Goal: Task Accomplishment & Management: Manage account settings

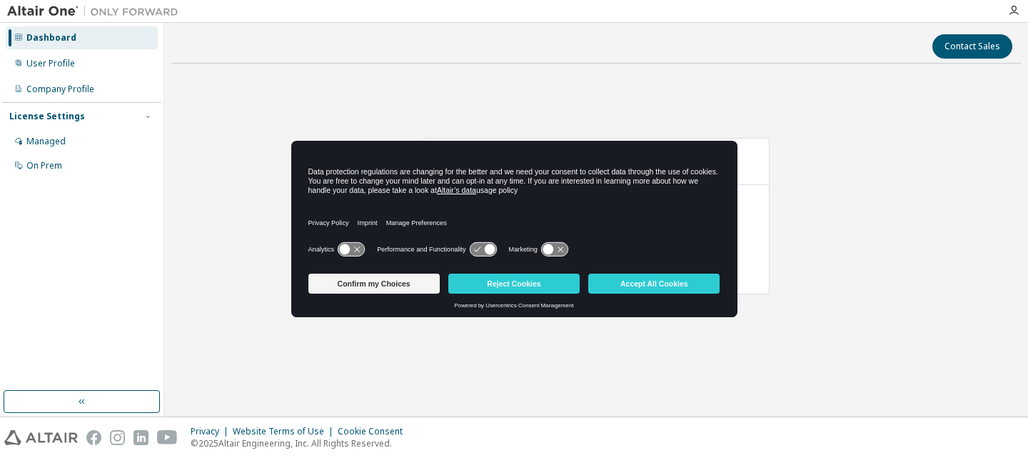
click at [69, 209] on div "Dashboard User Profile Company Profile License Settings Managed On Prem" at bounding box center [81, 207] width 159 height 364
click at [502, 285] on button "Reject Cookies" at bounding box center [514, 284] width 131 height 20
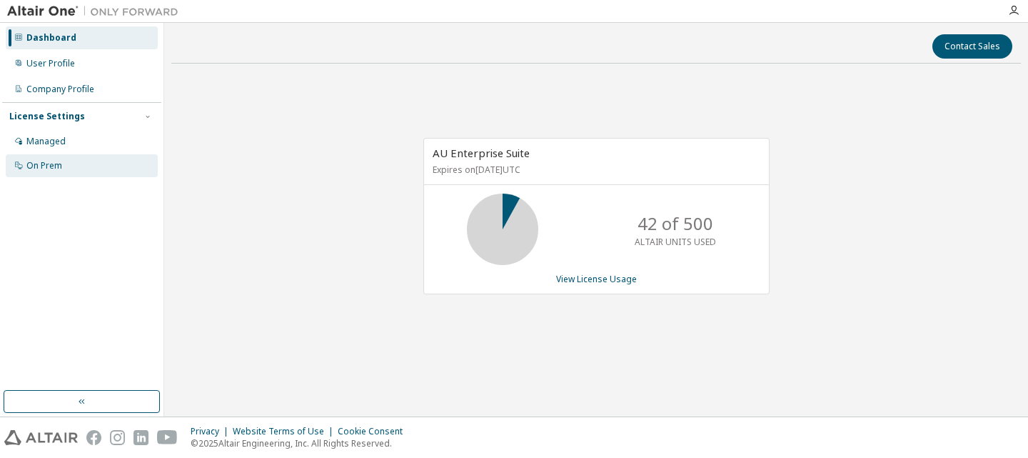
click at [44, 164] on div "On Prem" at bounding box center [44, 165] width 36 height 11
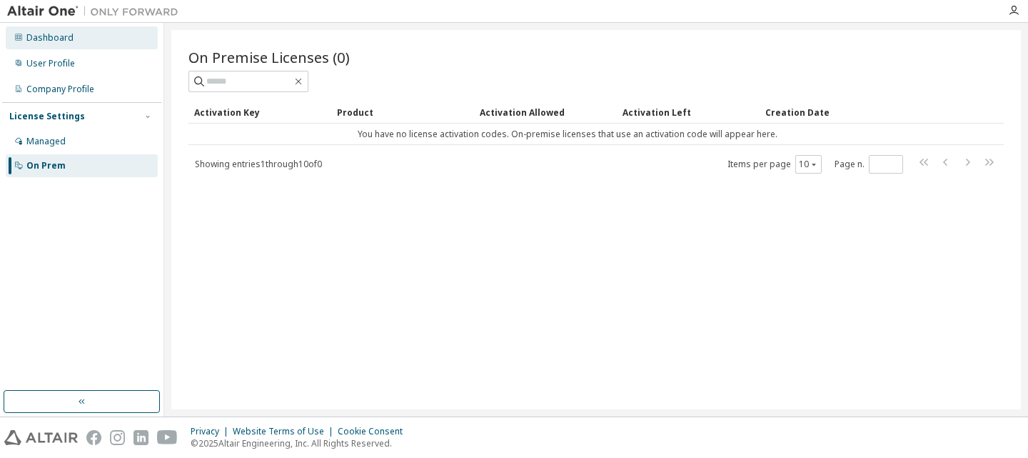
click at [70, 36] on div "Dashboard" at bounding box center [49, 37] width 47 height 11
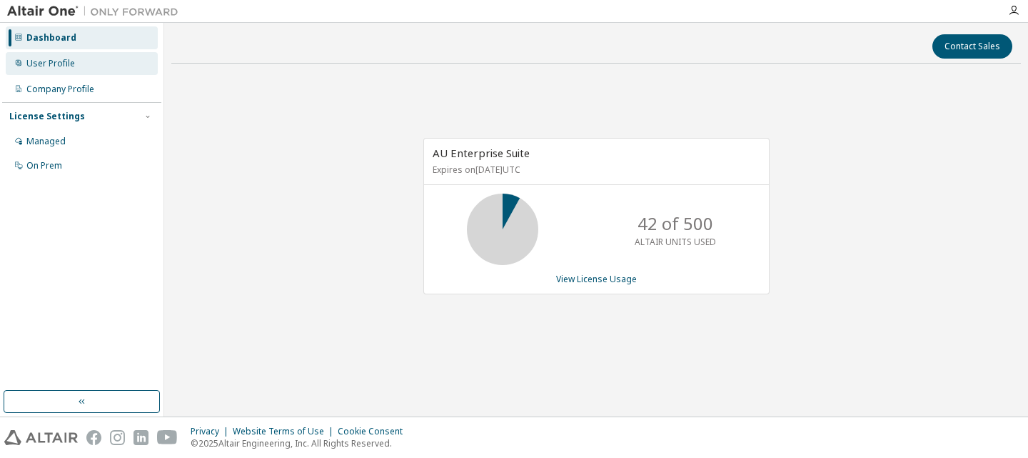
click at [76, 63] on div "User Profile" at bounding box center [82, 63] width 152 height 23
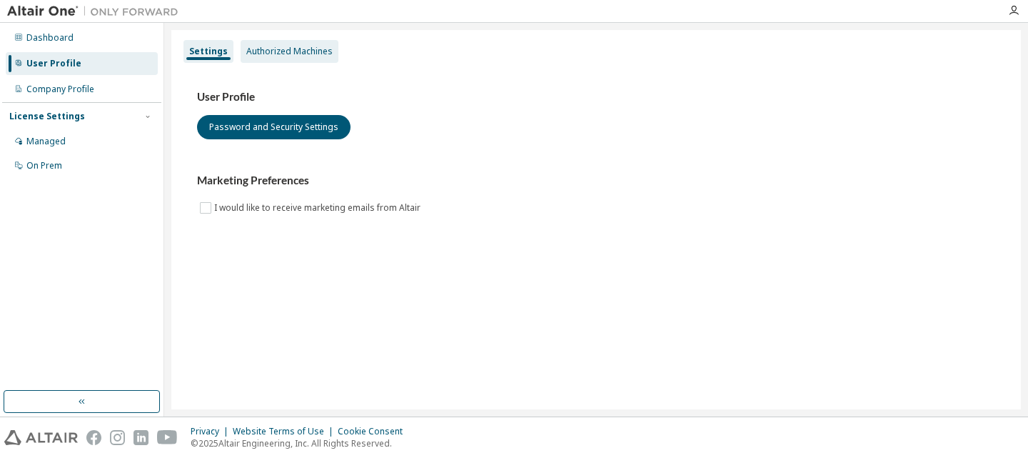
click at [296, 42] on div "Authorized Machines" at bounding box center [290, 51] width 98 height 23
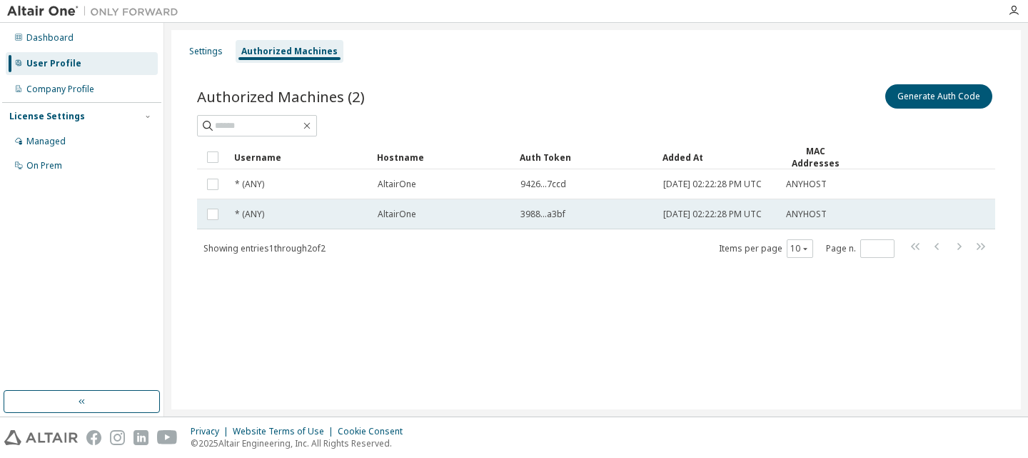
click at [542, 219] on span "3988...a3bf" at bounding box center [543, 214] width 45 height 11
click at [406, 229] on td "AltairOne" at bounding box center [442, 214] width 143 height 30
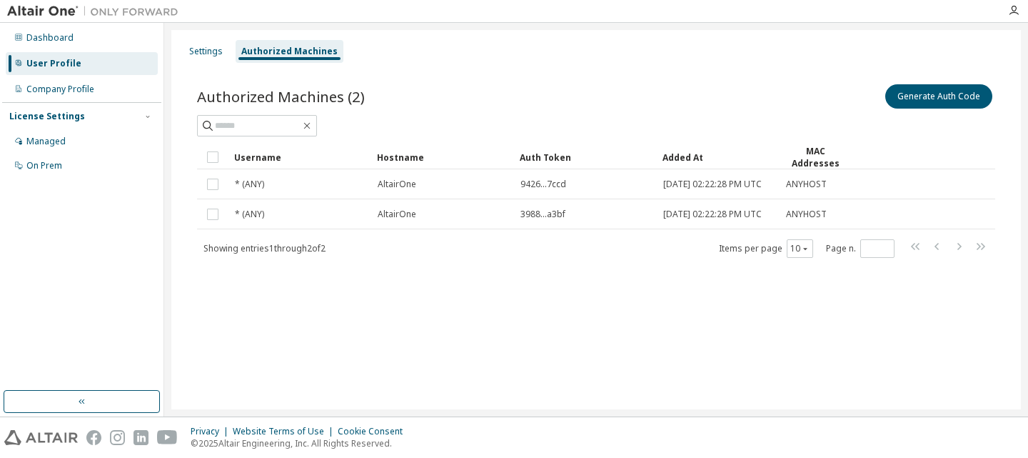
click at [497, 319] on div "Settings Authorized Machines Authorized Machines (2) Generate Auth Code Clear L…" at bounding box center [596, 219] width 850 height 379
click at [861, 306] on div "Settings Authorized Machines Authorized Machines (2) Generate Auth Code Clear L…" at bounding box center [596, 219] width 850 height 379
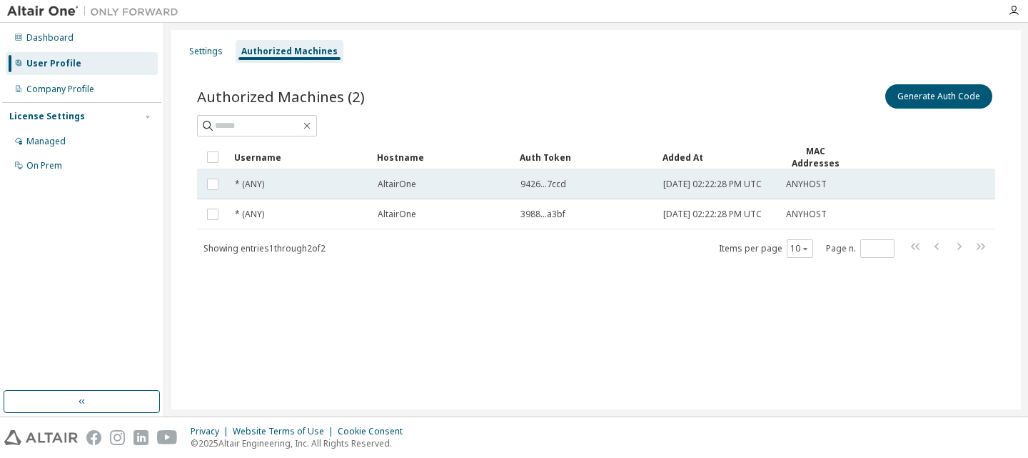
click at [823, 190] on span "ANYHOST" at bounding box center [806, 184] width 41 height 11
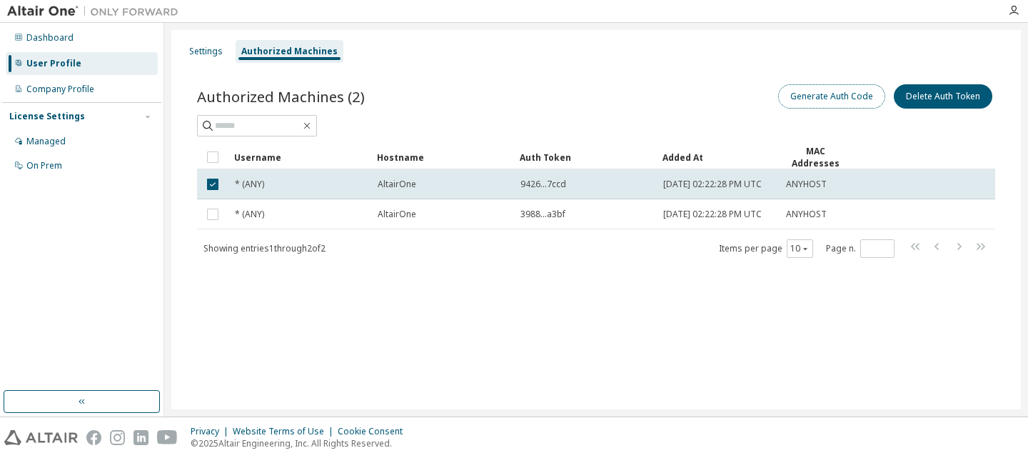
click at [856, 100] on button "Generate Auth Code" at bounding box center [831, 96] width 107 height 24
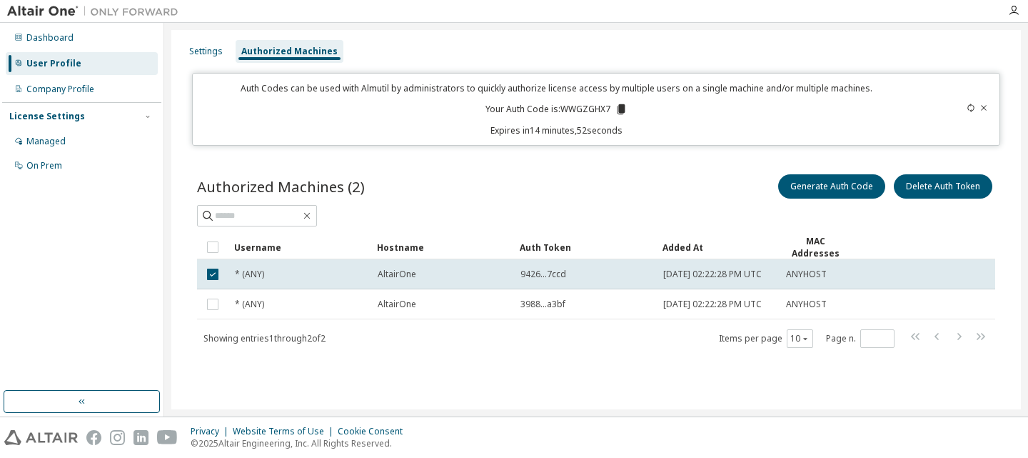
click at [983, 109] on icon at bounding box center [984, 108] width 9 height 9
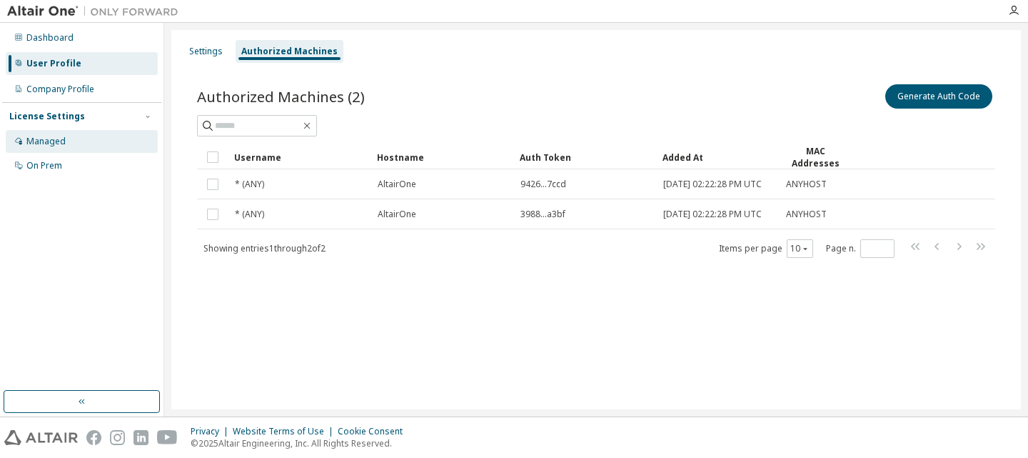
click at [63, 139] on div "Managed" at bounding box center [45, 141] width 39 height 11
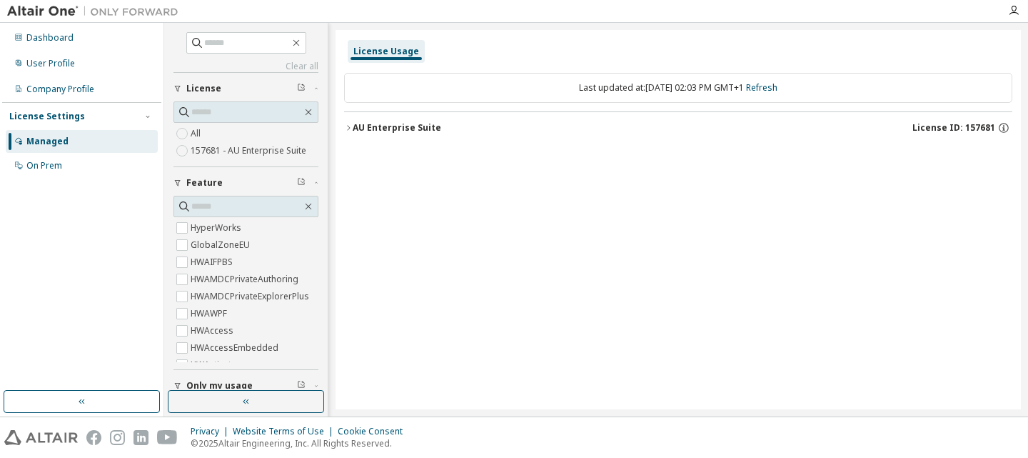
click at [234, 151] on label "157681 - AU Enterprise Suite" at bounding box center [250, 150] width 119 height 17
click at [349, 126] on icon "button" at bounding box center [348, 128] width 9 height 9
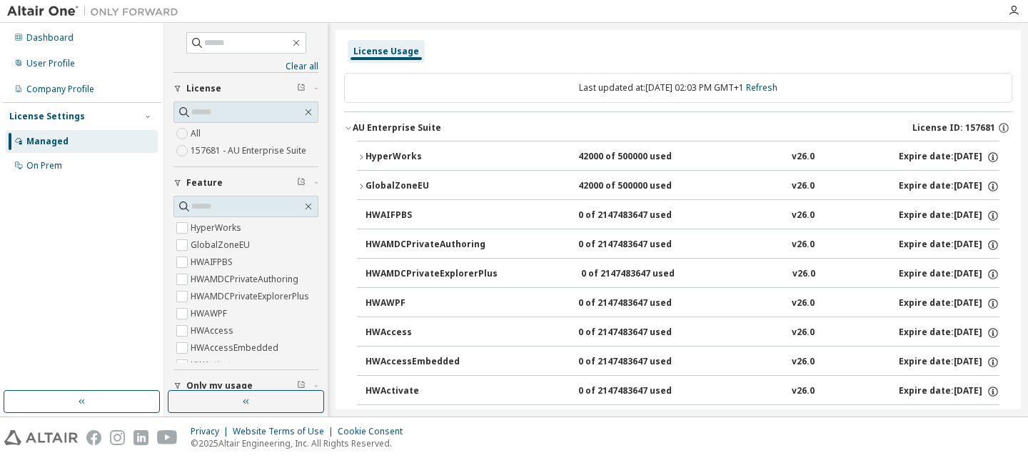
click at [364, 157] on icon "button" at bounding box center [361, 157] width 9 height 9
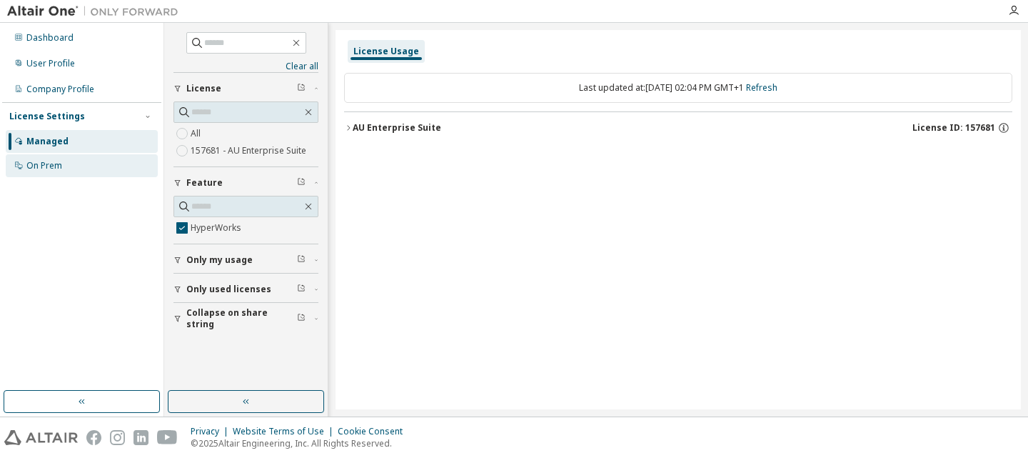
click at [93, 156] on div "On Prem" at bounding box center [82, 165] width 152 height 23
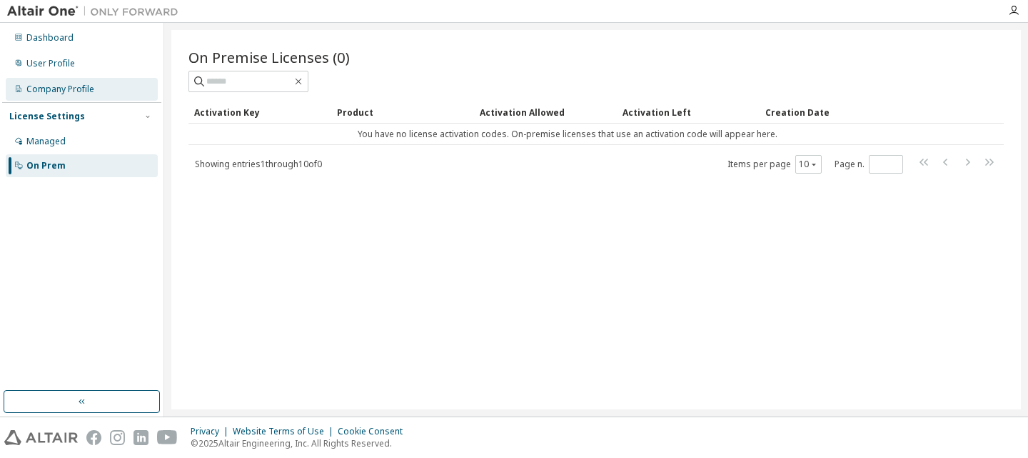
click at [91, 83] on div "Company Profile" at bounding box center [82, 89] width 152 height 23
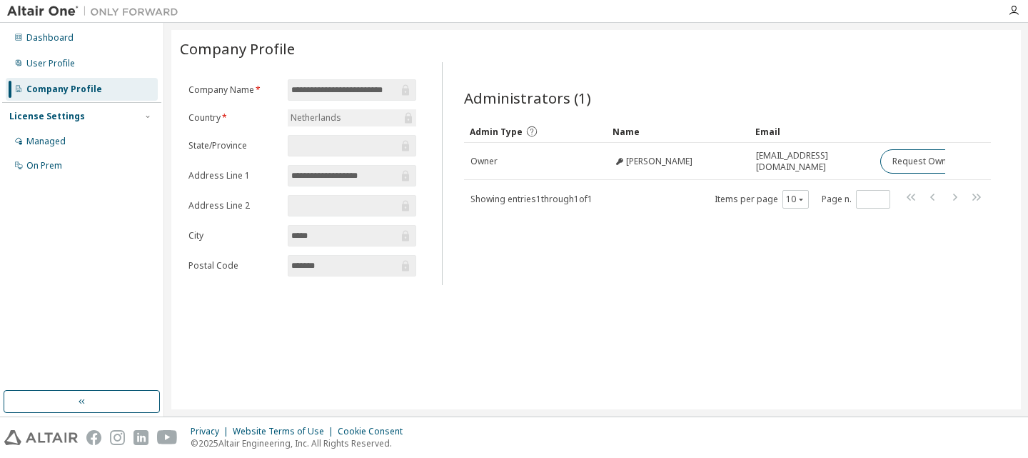
click at [887, 249] on div "Administrators (1) Clear Load Save Save As Field Operator Value Select filter S…" at bounding box center [728, 178] width 562 height 214
click at [66, 62] on div "User Profile" at bounding box center [50, 63] width 49 height 11
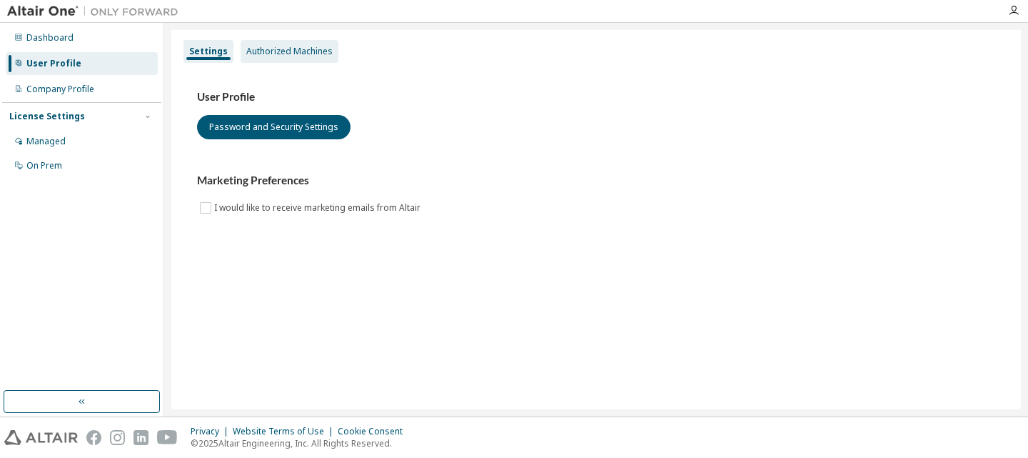
click at [274, 56] on div "Authorized Machines" at bounding box center [289, 51] width 86 height 11
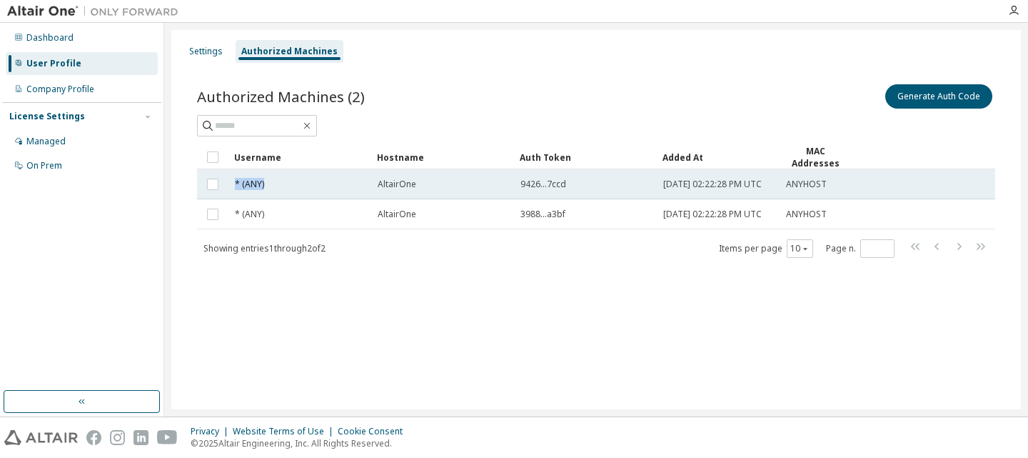
drag, startPoint x: 236, startPoint y: 186, endPoint x: 275, endPoint y: 186, distance: 38.6
click at [275, 186] on div "* (ANY)" at bounding box center [300, 184] width 130 height 11
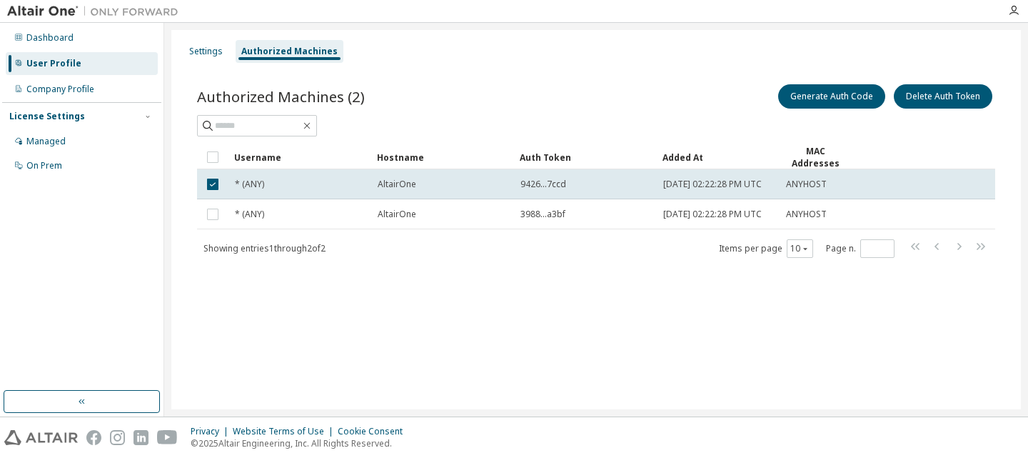
click at [365, 278] on div "Authorized Machines (2) Generate Auth Code Delete Auth Token Clear Load Save Sa…" at bounding box center [596, 179] width 833 height 231
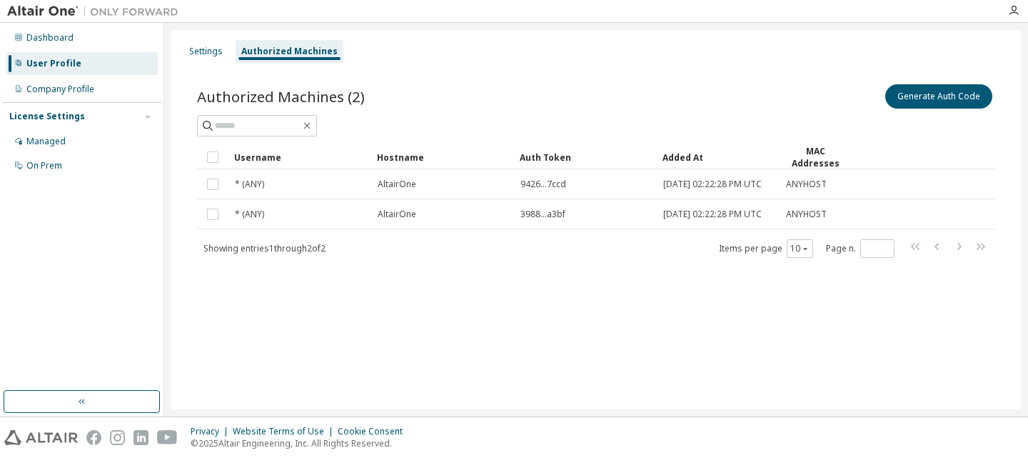
click at [448, 346] on div "Settings Authorized Machines Authorized Machines (2) Generate Auth Code Clear L…" at bounding box center [596, 219] width 850 height 379
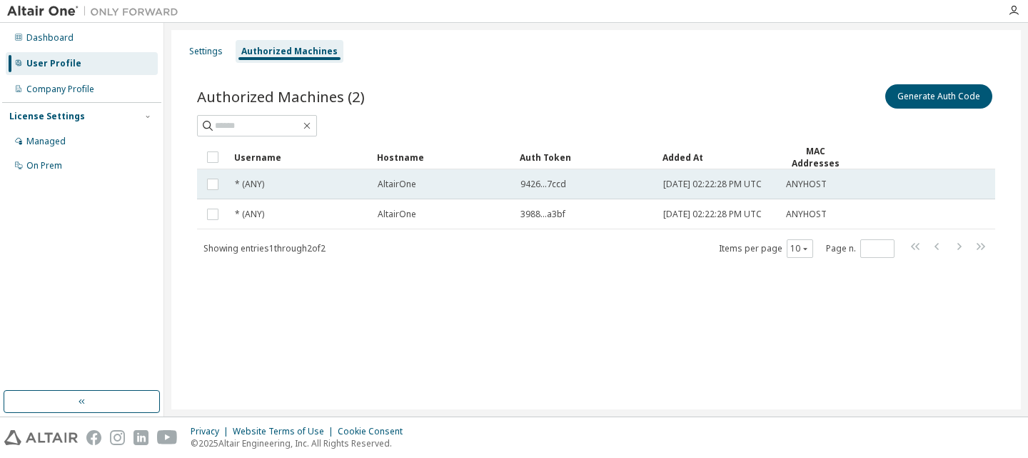
click at [530, 184] on span "9426...7ccd" at bounding box center [544, 184] width 46 height 11
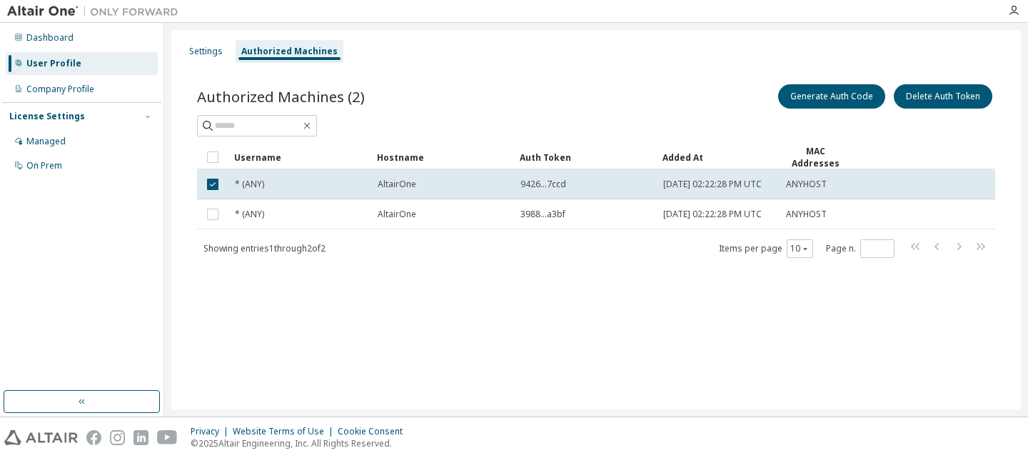
click at [598, 296] on div "Authorized Machines (2) Generate Auth Code Delete Auth Token Clear Load Save Sa…" at bounding box center [596, 179] width 833 height 231
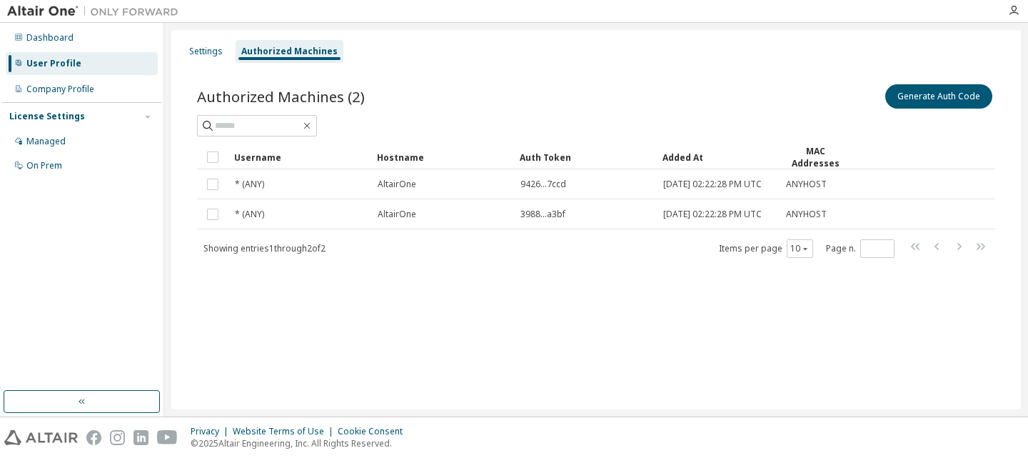
click at [525, 373] on div "Settings Authorized Machines Authorized Machines (2) Generate Auth Code Clear L…" at bounding box center [596, 219] width 850 height 379
drag, startPoint x: 499, startPoint y: 389, endPoint x: 471, endPoint y: 49, distance: 341.2
click at [499, 389] on div "Settings Authorized Machines Authorized Machines (2) Generate Auth Code Clear L…" at bounding box center [596, 219] width 850 height 379
click at [231, 65] on div "Authorized Machines (2) Generate Auth Code Clear Load Save Save As Field Operat…" at bounding box center [596, 179] width 833 height 231
click at [219, 50] on div "Settings" at bounding box center [206, 51] width 34 height 11
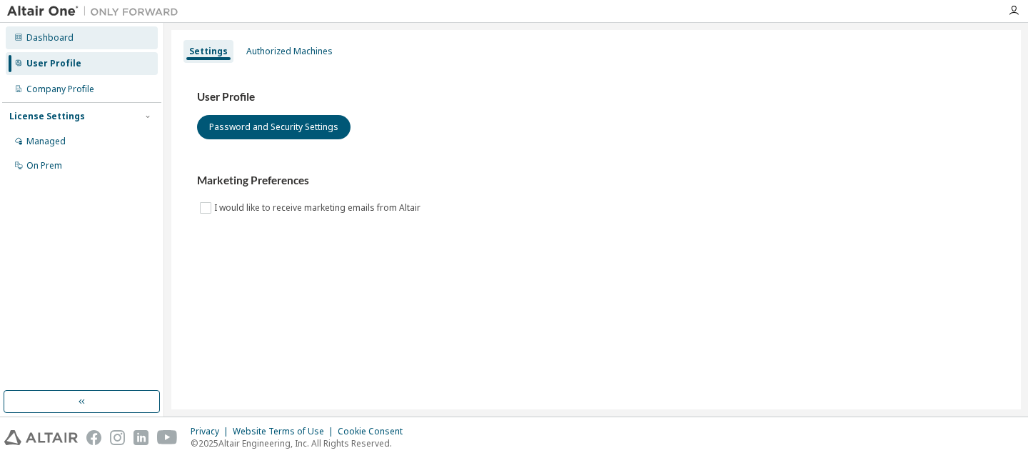
click at [64, 33] on div "Dashboard" at bounding box center [49, 37] width 47 height 11
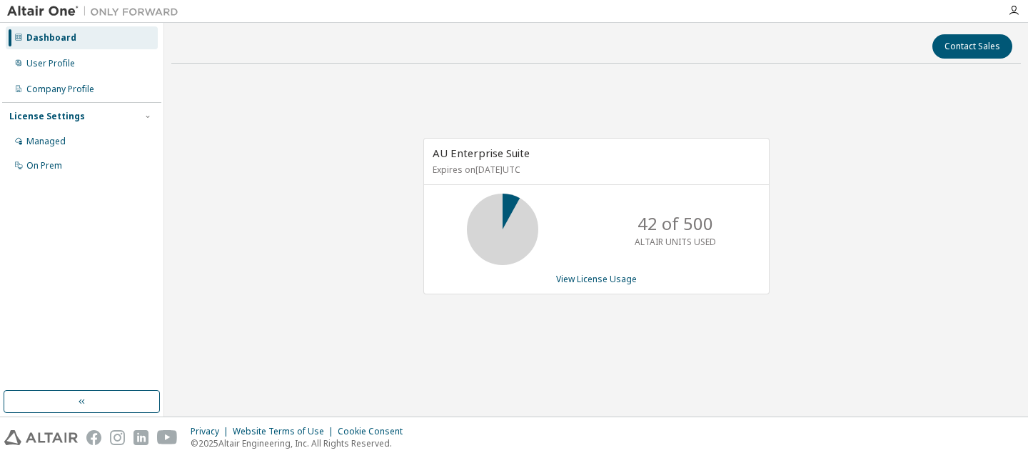
click at [62, 13] on img at bounding box center [96, 11] width 179 height 14
click at [91, 89] on div "Company Profile" at bounding box center [60, 89] width 68 height 11
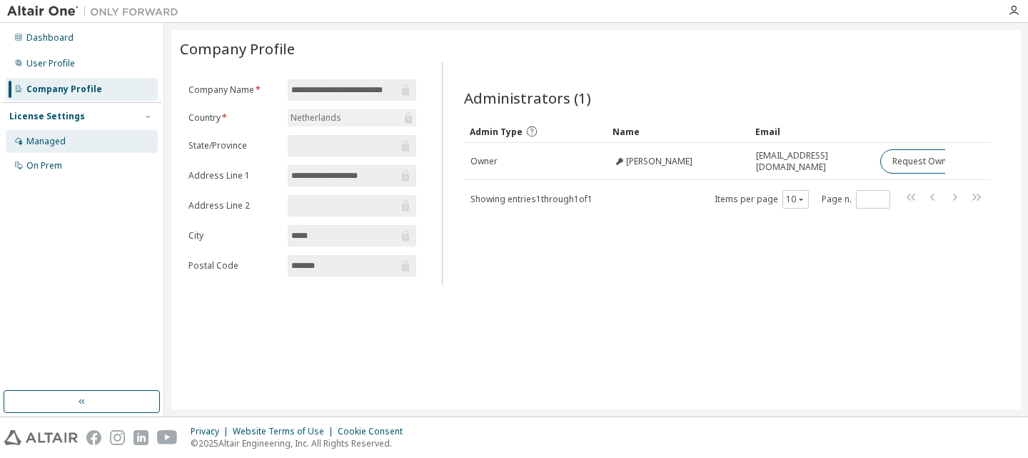
click at [86, 140] on div "Managed" at bounding box center [82, 141] width 152 height 23
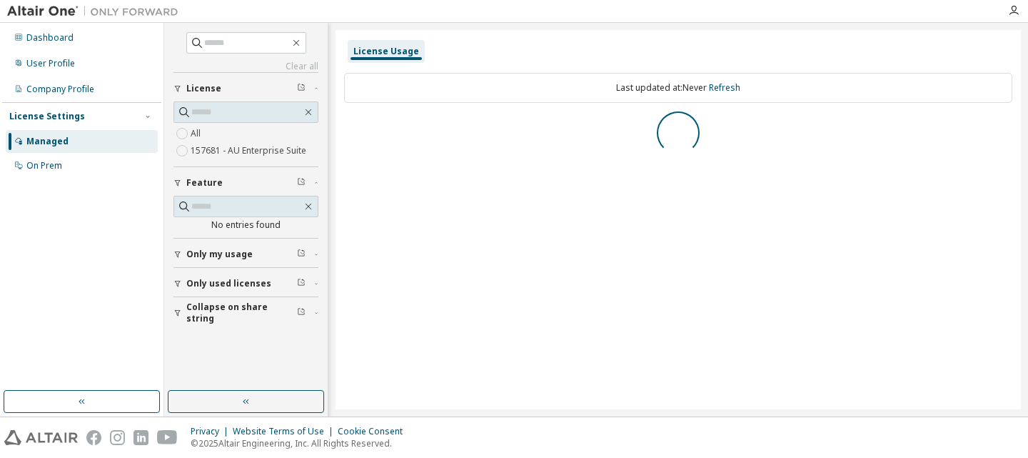
click at [100, 304] on div "Dashboard User Profile Company Profile License Settings Managed On Prem" at bounding box center [81, 207] width 159 height 364
